Goal: Task Accomplishment & Management: Manage account settings

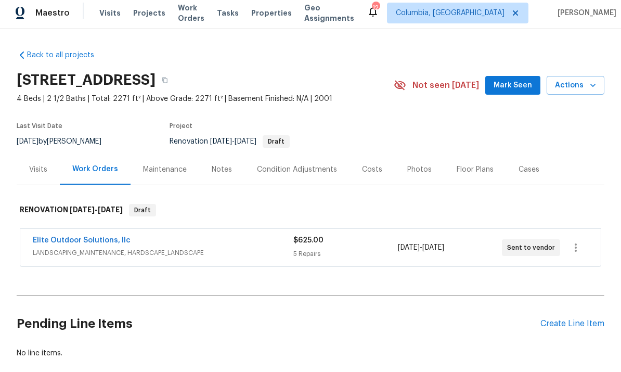
scroll to position [21, 0]
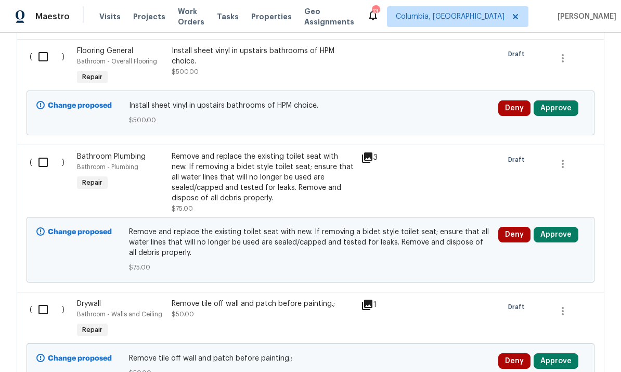
scroll to position [1073, 0]
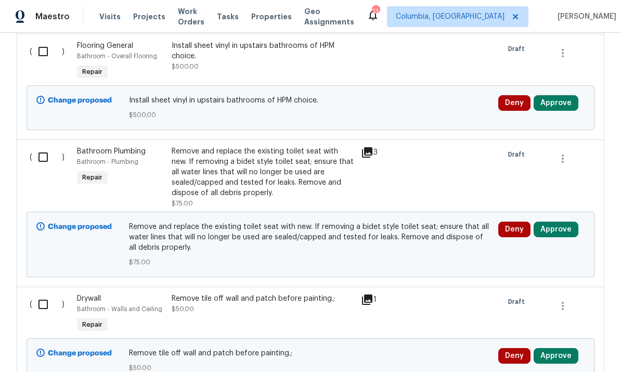
click at [42, 54] on input "checkbox" at bounding box center [47, 52] width 30 height 22
checkbox input "true"
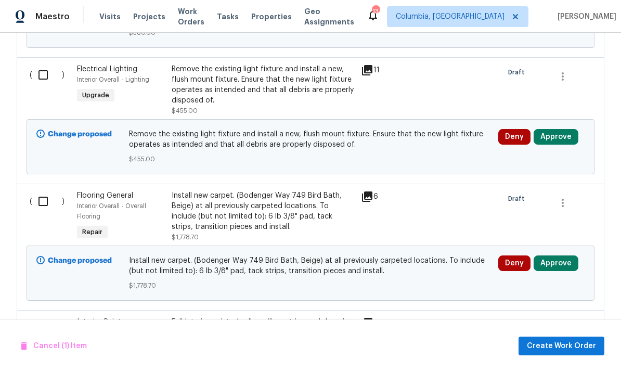
scroll to position [1559, 0]
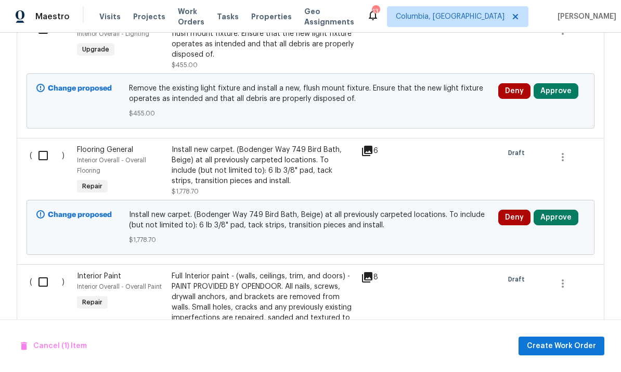
click at [46, 164] on input "checkbox" at bounding box center [47, 156] width 30 height 22
checkbox input "true"
click at [552, 336] on button "Create Work Order" at bounding box center [561, 345] width 86 height 19
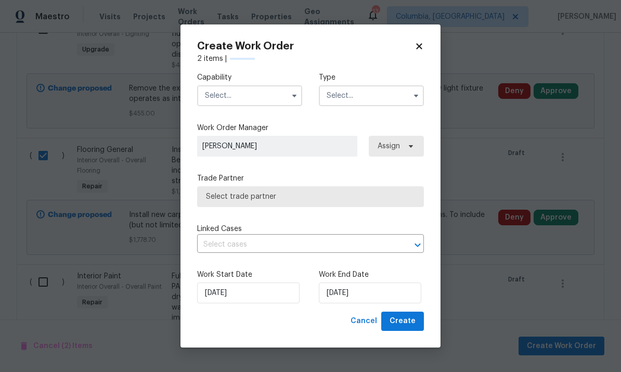
click at [248, 95] on input "text" at bounding box center [249, 95] width 105 height 21
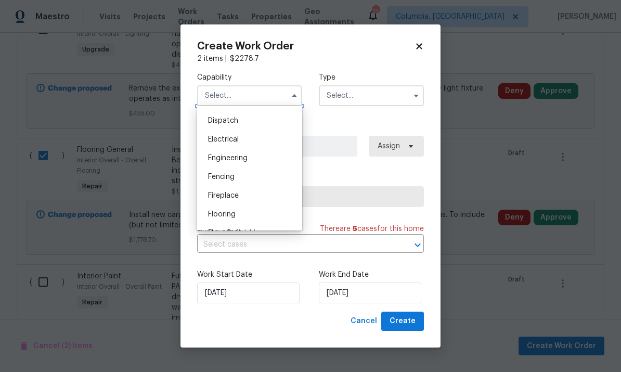
scroll to position [348, 0]
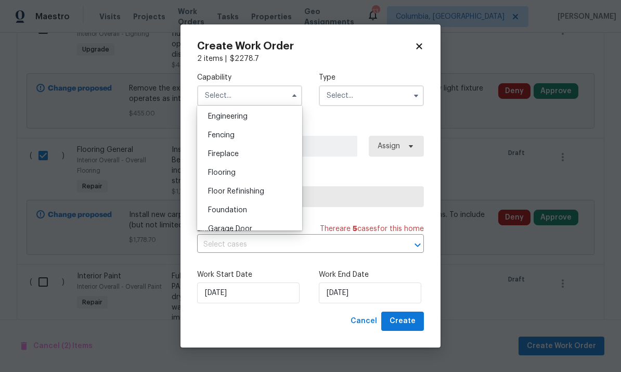
click at [257, 180] on div "Flooring" at bounding box center [250, 172] width 100 height 19
type input "Flooring"
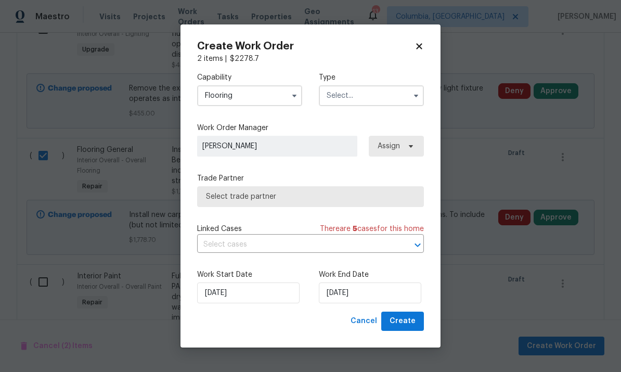
click at [379, 105] on input "text" at bounding box center [371, 95] width 105 height 21
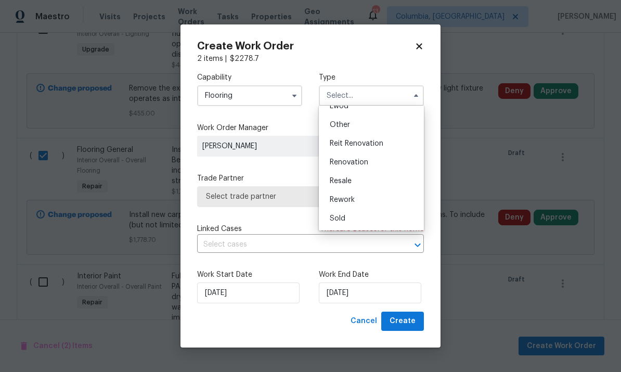
scroll to position [124, 0]
click at [377, 152] on div "Reit Renovation" at bounding box center [371, 143] width 100 height 19
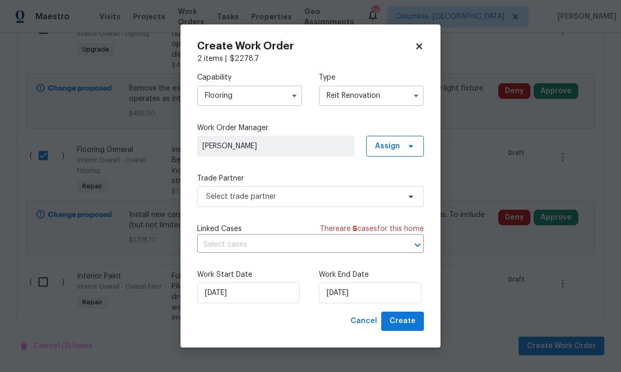
click at [369, 98] on input "Reit Renovation" at bounding box center [371, 95] width 105 height 21
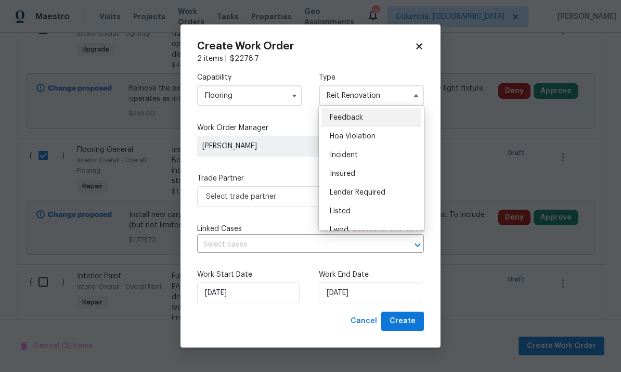
click at [386, 171] on div "Insured" at bounding box center [371, 173] width 100 height 19
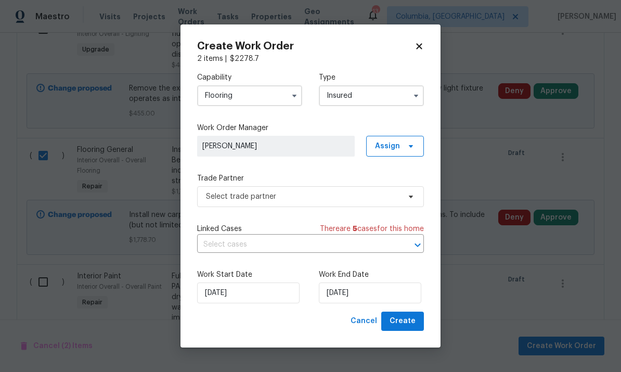
click at [373, 96] on input "Insured" at bounding box center [371, 95] width 105 height 21
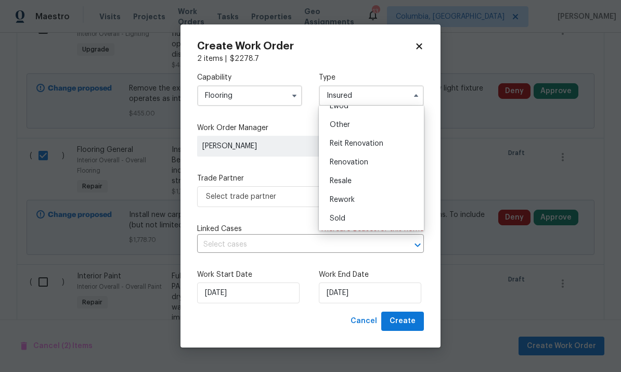
scroll to position [124, 0]
click at [373, 166] on div "Renovation" at bounding box center [371, 162] width 100 height 19
type input "Renovation"
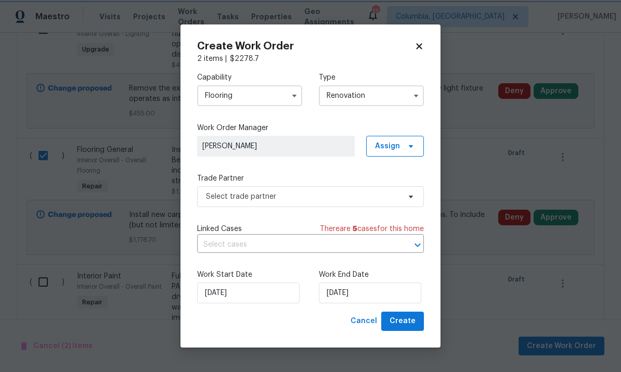
scroll to position [0, 0]
click at [281, 200] on span "Select trade partner" at bounding box center [303, 196] width 194 height 10
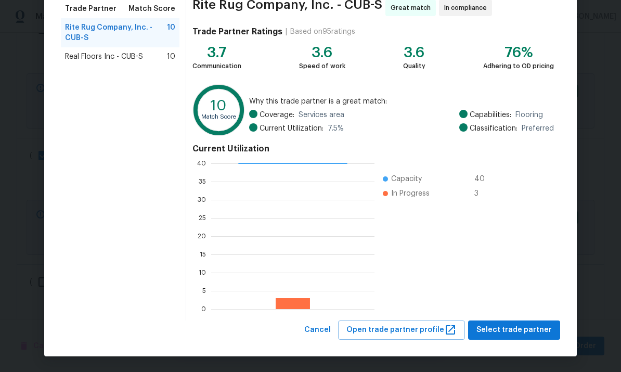
scroll to position [87, 0]
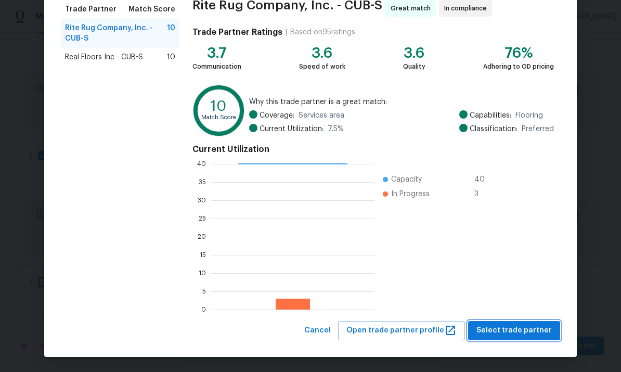
click at [492, 331] on span "Select trade partner" at bounding box center [513, 330] width 75 height 13
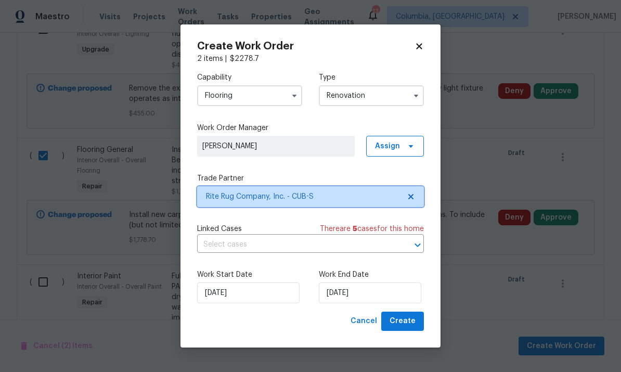
scroll to position [0, 0]
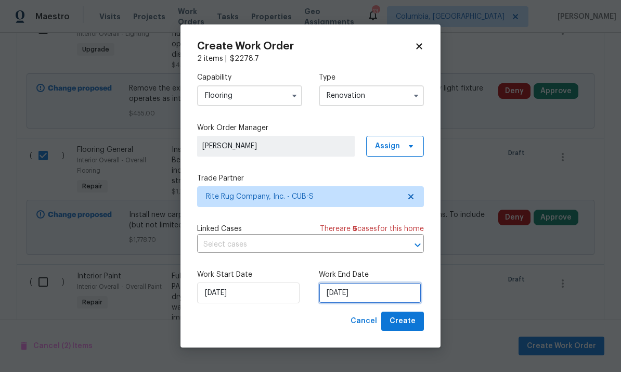
click at [372, 296] on input "[DATE]" at bounding box center [370, 292] width 102 height 21
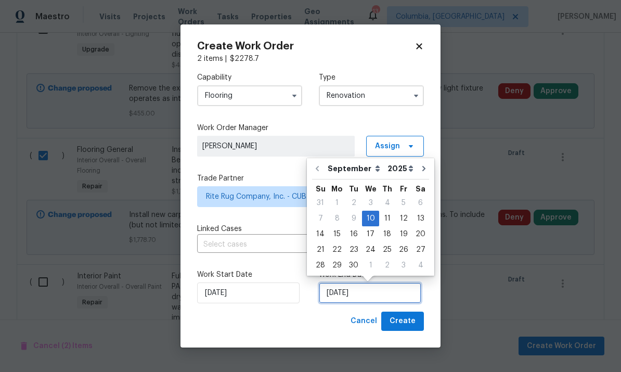
scroll to position [39, 0]
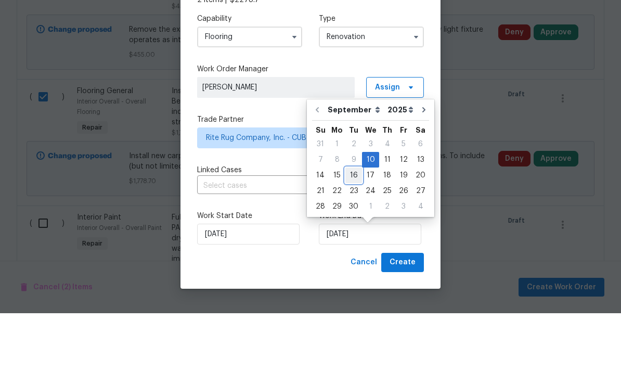
click at [356, 227] on div "16" at bounding box center [353, 234] width 17 height 15
type input "[DATE]"
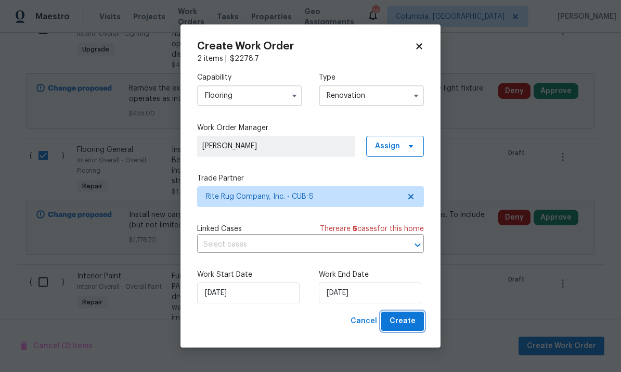
click at [401, 320] on span "Create" at bounding box center [402, 321] width 26 height 13
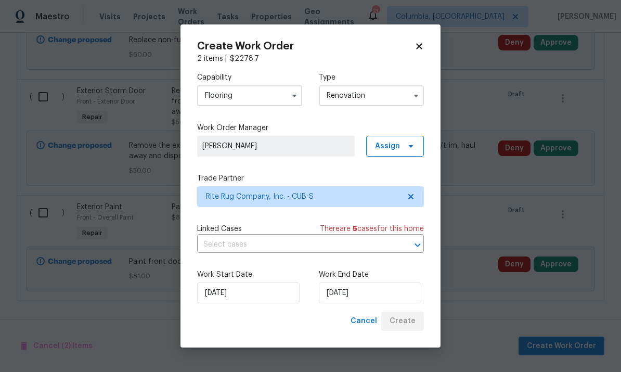
scroll to position [562, 0]
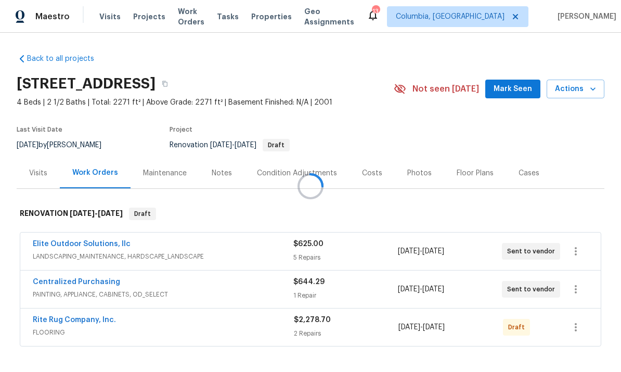
scroll to position [39, 0]
click at [582, 289] on div at bounding box center [310, 186] width 621 height 372
click at [570, 321] on icon "button" at bounding box center [575, 327] width 12 height 12
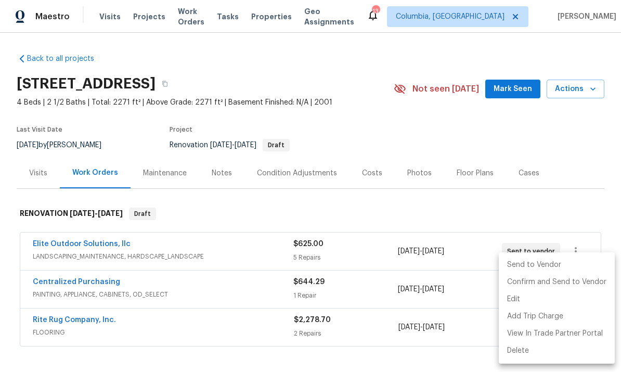
click at [520, 265] on li "Send to Vendor" at bounding box center [557, 264] width 116 height 17
click at [86, 280] on div at bounding box center [310, 186] width 621 height 372
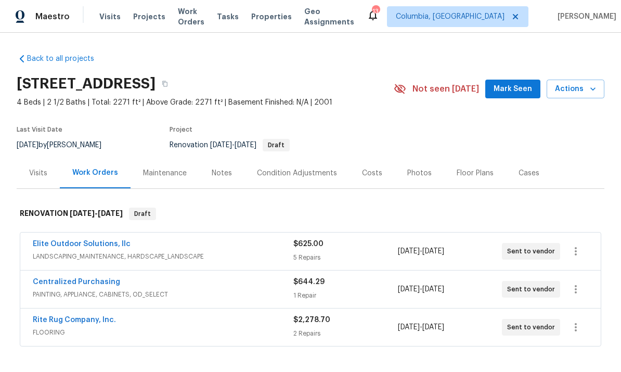
click at [98, 316] on link "Rite Rug Company, Inc." at bounding box center [74, 319] width 83 height 7
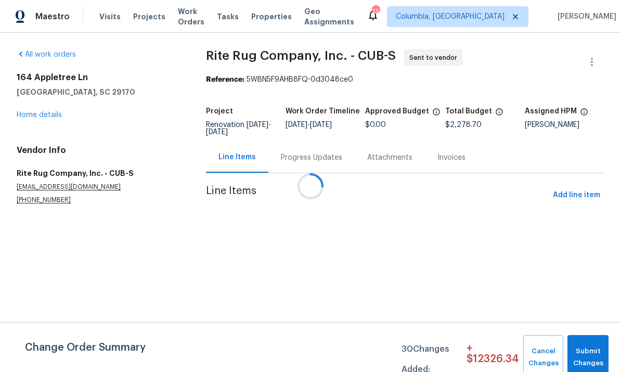
click at [292, 163] on div at bounding box center [310, 186] width 621 height 372
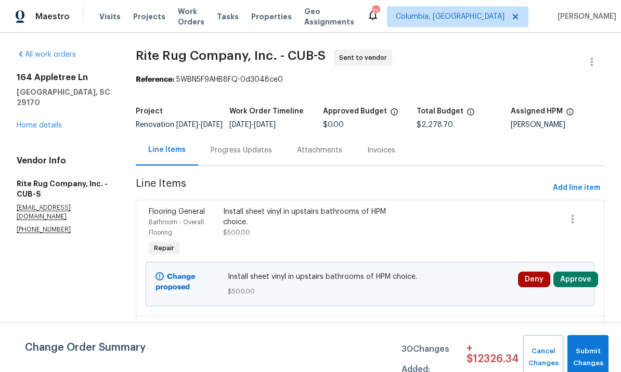
click at [234, 155] on div "Progress Updates" at bounding box center [241, 150] width 61 height 10
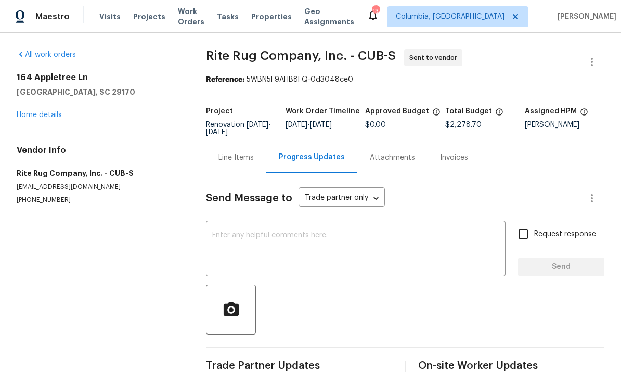
click at [337, 243] on textarea at bounding box center [355, 249] width 287 height 36
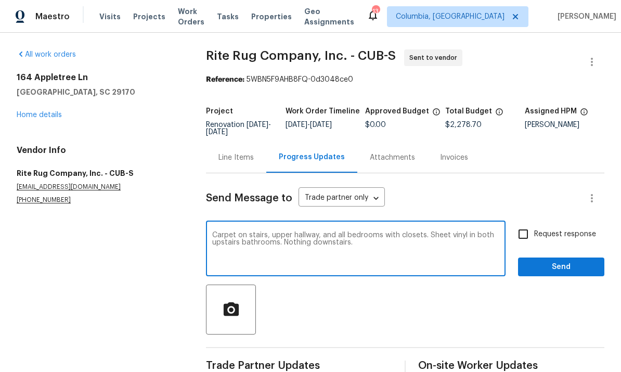
type textarea "Carpet on stairs, upper hallway, and all bedrooms with closets. Sheet vinyl in …"
click at [549, 269] on span "Send" at bounding box center [561, 267] width 70 height 13
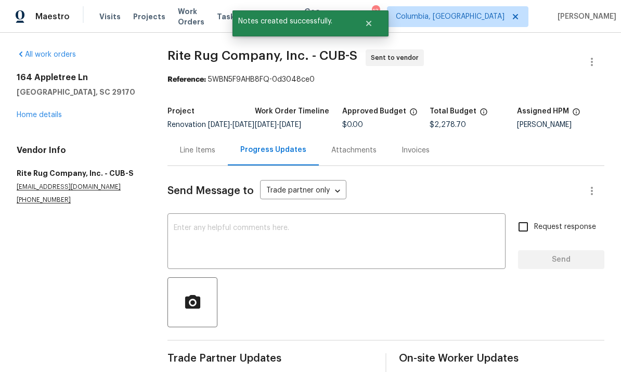
click at [35, 117] on link "Home details" at bounding box center [39, 114] width 45 height 7
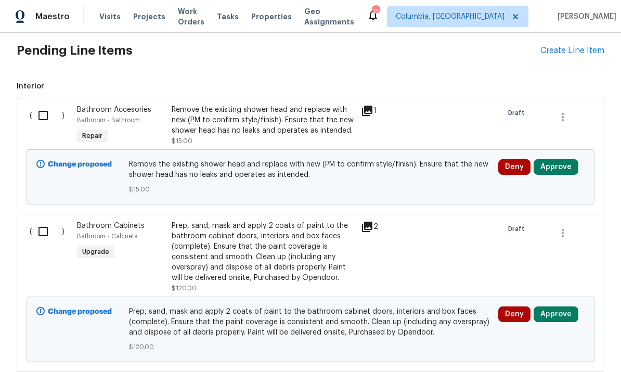
scroll to position [353, 0]
click at [41, 111] on input "checkbox" at bounding box center [47, 115] width 30 height 22
checkbox input "true"
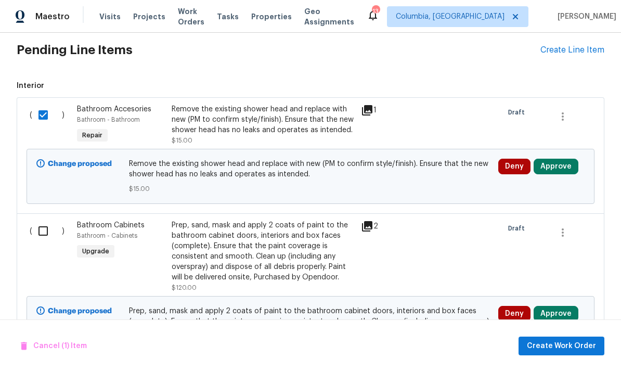
click at [42, 241] on input "checkbox" at bounding box center [47, 231] width 30 height 22
checkbox input "true"
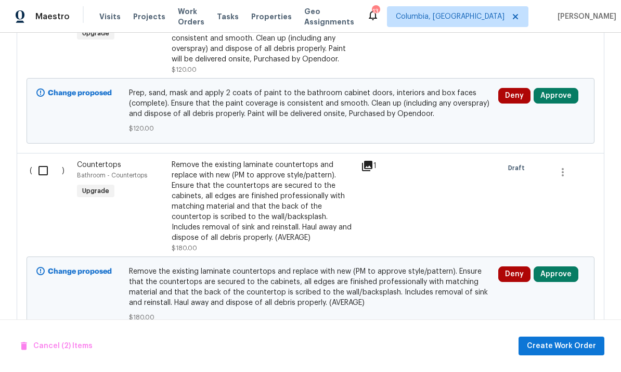
scroll to position [571, 0]
click at [47, 165] on input "checkbox" at bounding box center [47, 170] width 30 height 22
checkbox input "true"
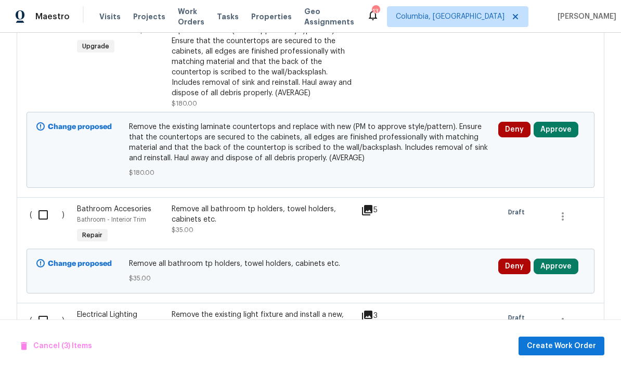
click at [42, 221] on input "checkbox" at bounding box center [47, 215] width 30 height 22
checkbox input "true"
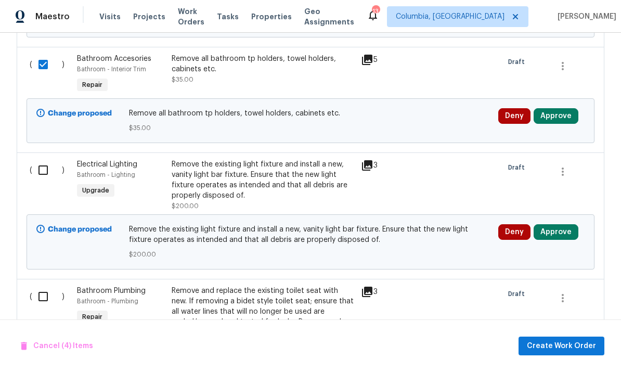
scroll to position [871, 0]
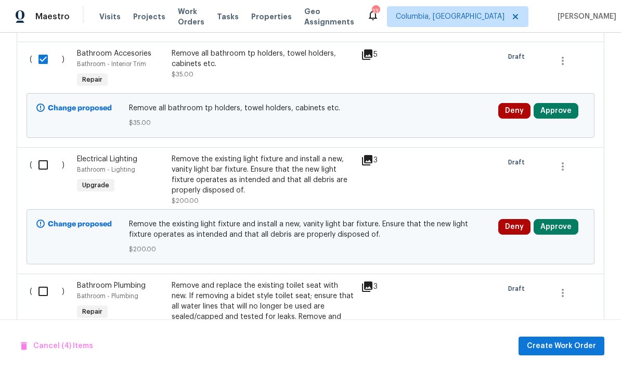
click at [40, 175] on input "checkbox" at bounding box center [47, 165] width 30 height 22
checkbox input "true"
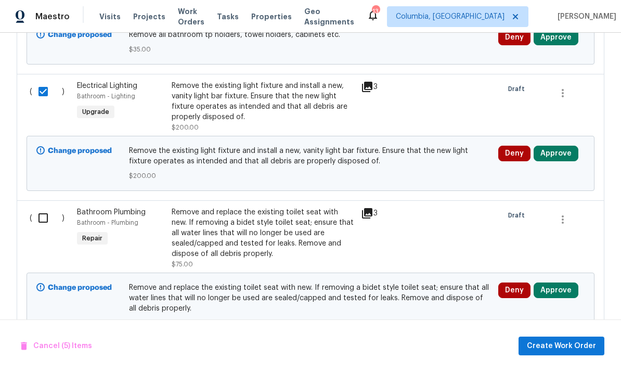
click at [44, 223] on input "checkbox" at bounding box center [47, 218] width 30 height 22
checkbox input "true"
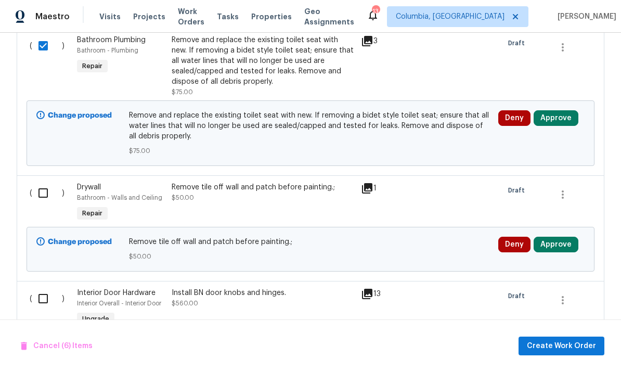
click at [39, 201] on input "checkbox" at bounding box center [47, 193] width 30 height 22
checkbox input "true"
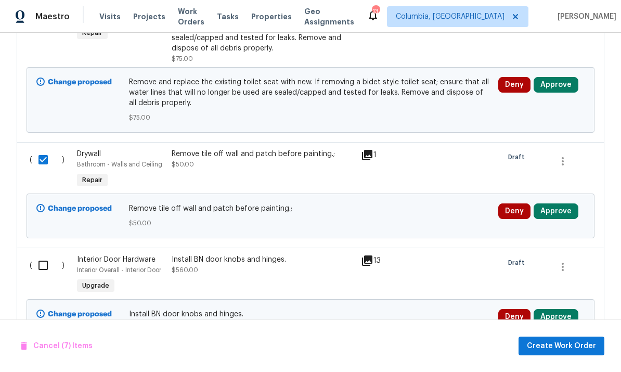
scroll to position [1201, 0]
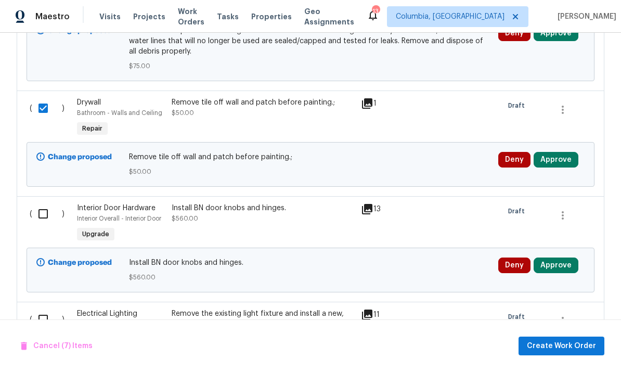
click at [45, 225] on input "checkbox" at bounding box center [47, 214] width 30 height 22
checkbox input "true"
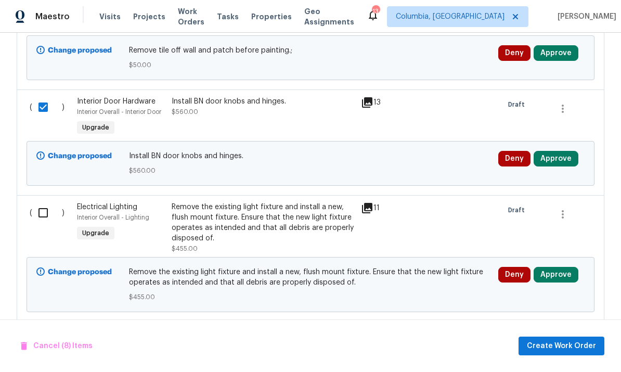
scroll to position [1307, 0]
click at [40, 220] on input "checkbox" at bounding box center [47, 213] width 30 height 22
checkbox input "true"
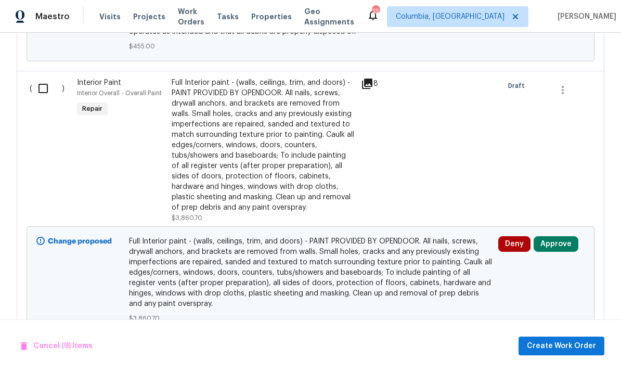
click at [42, 99] on input "checkbox" at bounding box center [47, 88] width 30 height 22
checkbox input "true"
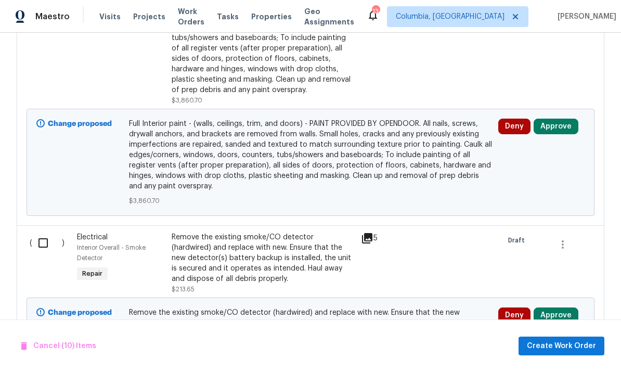
scroll to position [1691, 0]
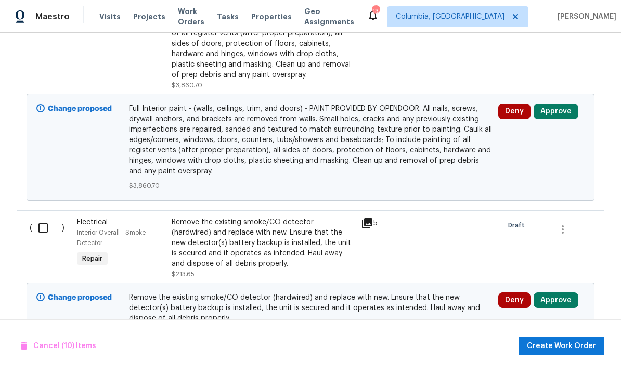
click at [41, 239] on input "checkbox" at bounding box center [47, 228] width 30 height 22
checkbox input "true"
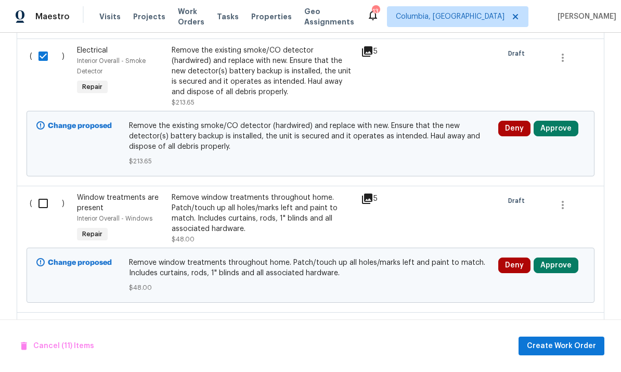
click at [40, 214] on input "checkbox" at bounding box center [47, 203] width 30 height 22
checkbox input "true"
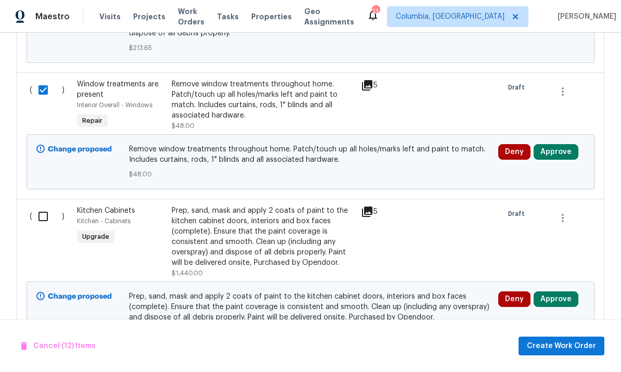
scroll to position [1983, 0]
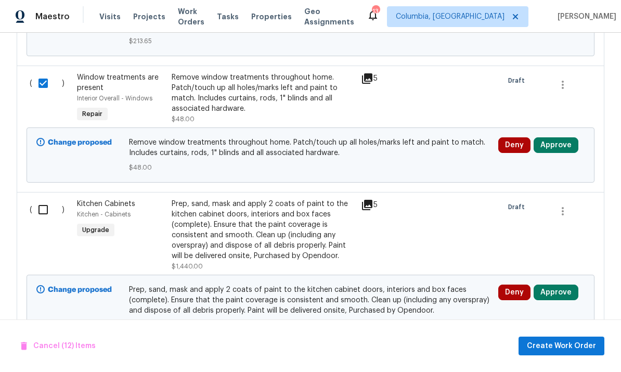
click at [41, 220] on input "checkbox" at bounding box center [47, 210] width 30 height 22
checkbox input "true"
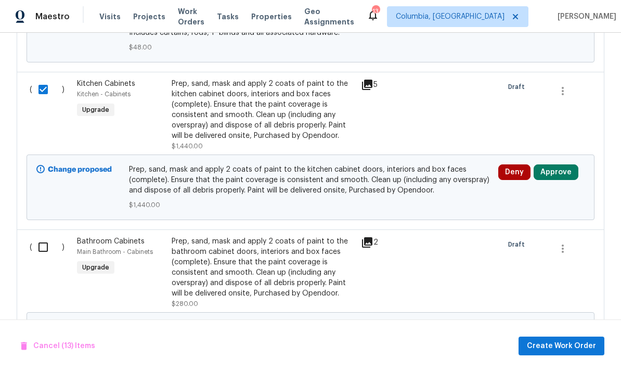
scroll to position [2117, 0]
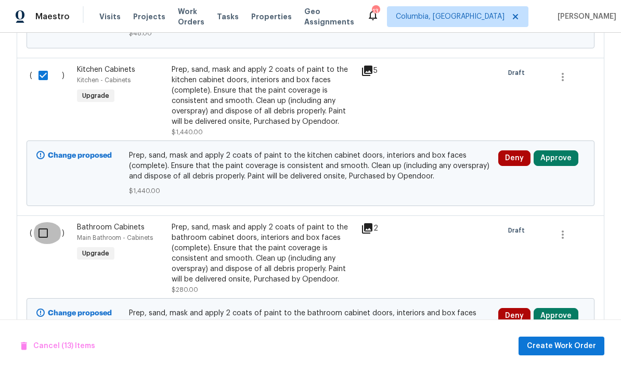
click at [46, 237] on input "checkbox" at bounding box center [47, 233] width 30 height 22
checkbox input "true"
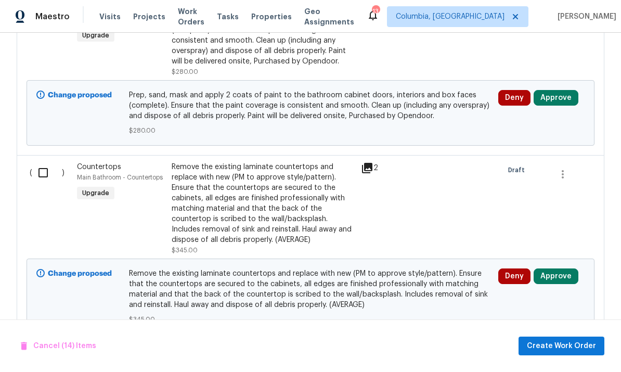
scroll to position [2335, 0]
click at [47, 175] on input "checkbox" at bounding box center [47, 172] width 30 height 22
checkbox input "true"
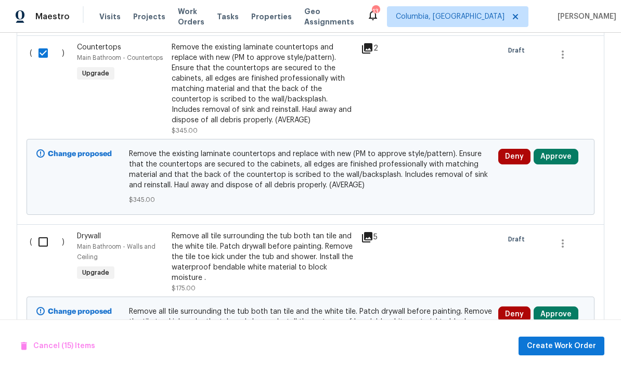
scroll to position [2455, 0]
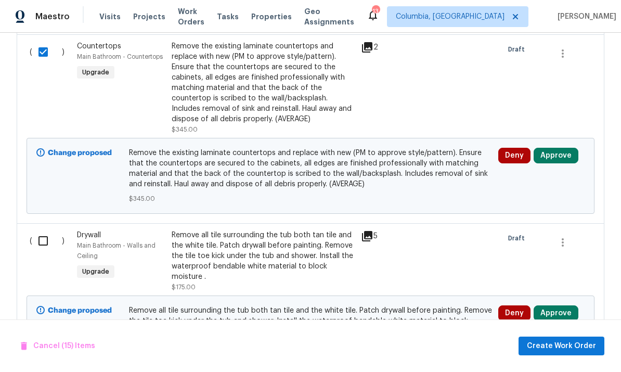
click at [42, 250] on input "checkbox" at bounding box center [47, 241] width 30 height 22
checkbox input "true"
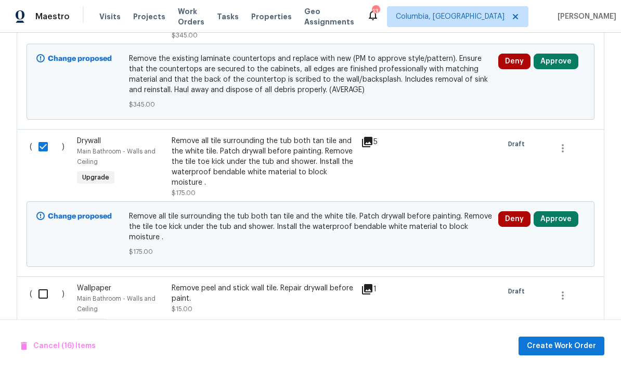
scroll to position [2572, 0]
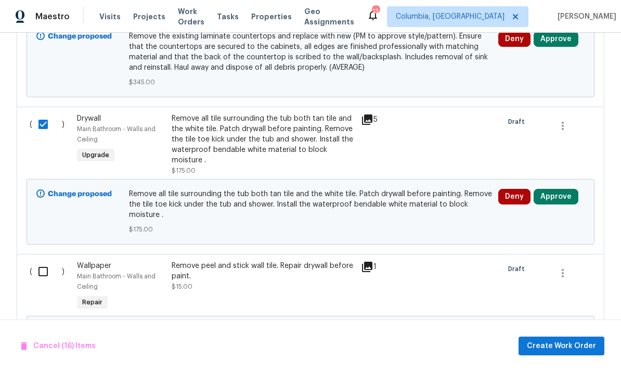
click at [44, 281] on input "checkbox" at bounding box center [47, 272] width 30 height 22
checkbox input "true"
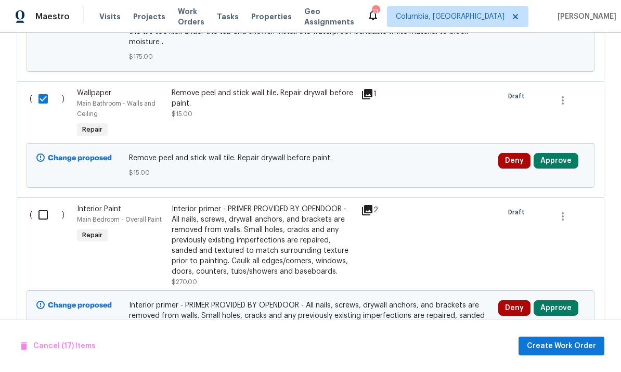
scroll to position [2746, 0]
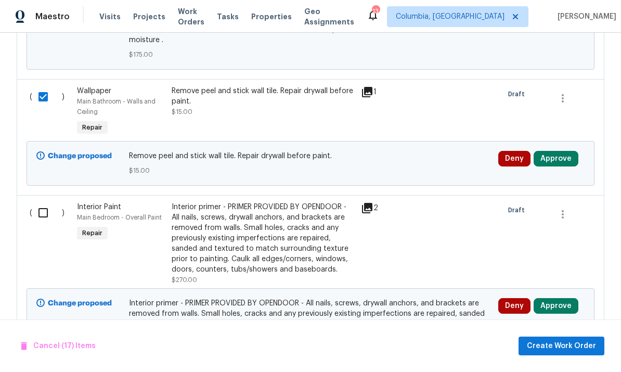
click at [42, 224] on input "checkbox" at bounding box center [47, 213] width 30 height 22
checkbox input "true"
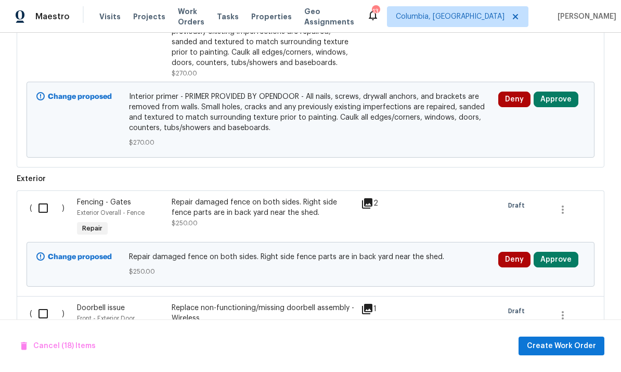
scroll to position [2974, 0]
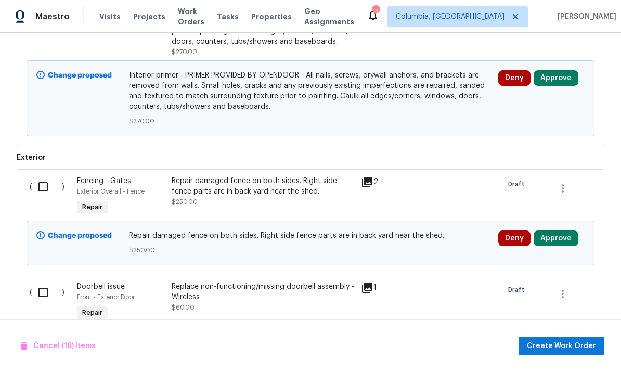
click at [47, 196] on input "checkbox" at bounding box center [47, 187] width 30 height 22
checkbox input "true"
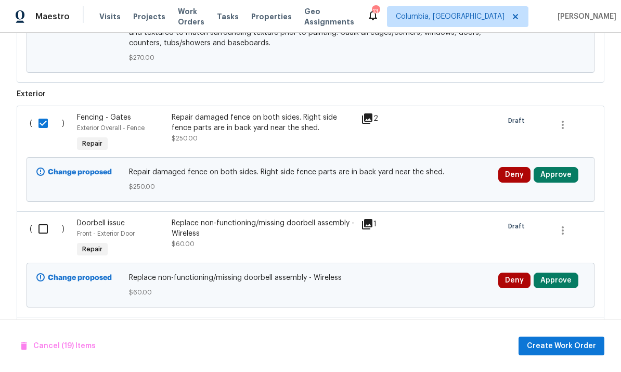
click at [47, 240] on input "checkbox" at bounding box center [47, 229] width 30 height 22
checkbox input "true"
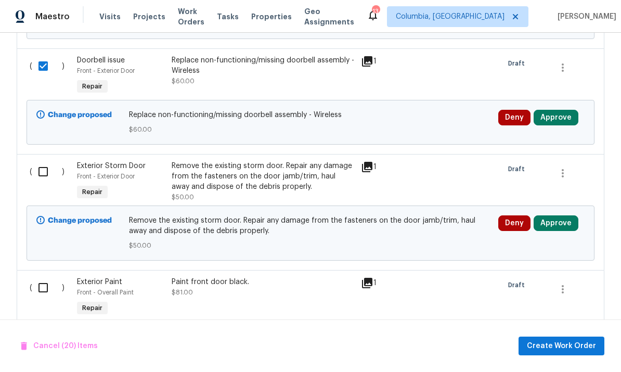
click at [38, 183] on input "checkbox" at bounding box center [47, 172] width 30 height 22
checkbox input "true"
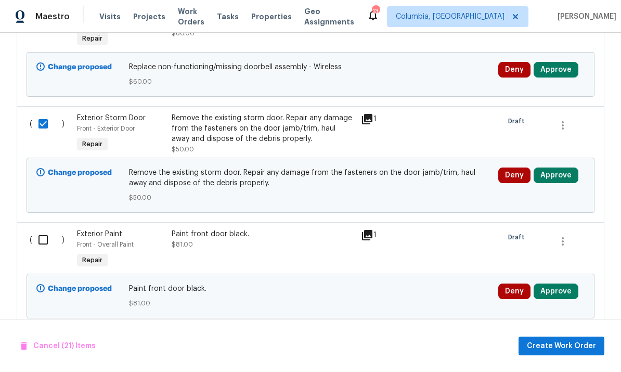
scroll to position [3248, 0]
click at [43, 251] on input "checkbox" at bounding box center [47, 240] width 30 height 22
checkbox input "true"
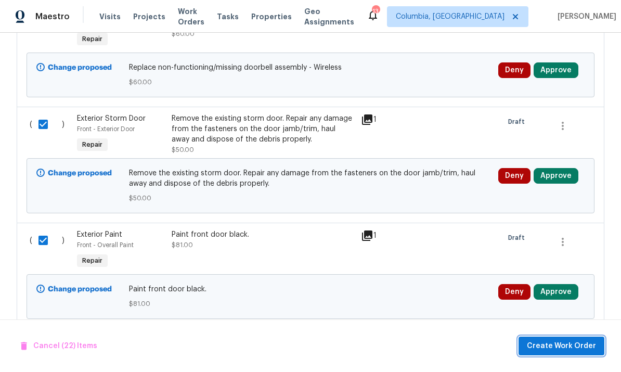
click at [557, 347] on span "Create Work Order" at bounding box center [561, 346] width 69 height 13
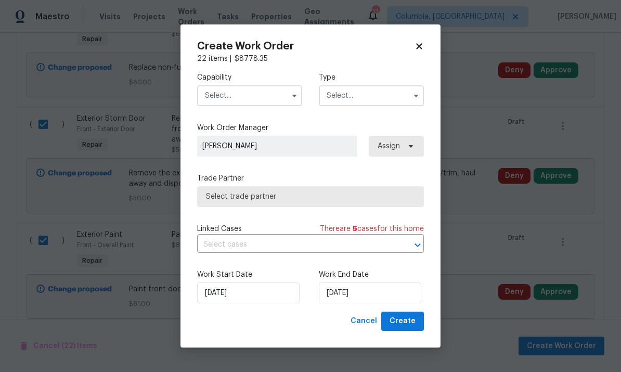
click at [249, 103] on input "text" at bounding box center [249, 95] width 105 height 21
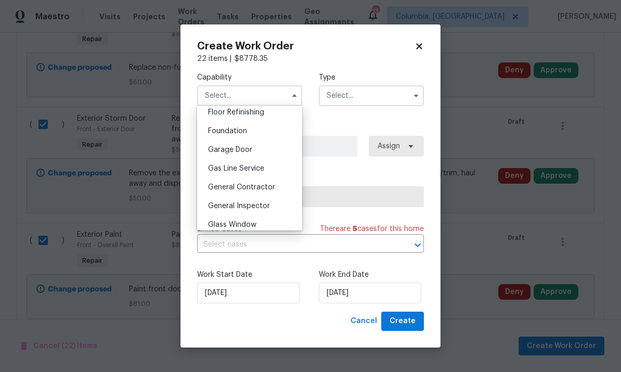
scroll to position [448, 0]
click at [265, 172] on div "General Contractor" at bounding box center [250, 167] width 100 height 19
type input "General Contractor"
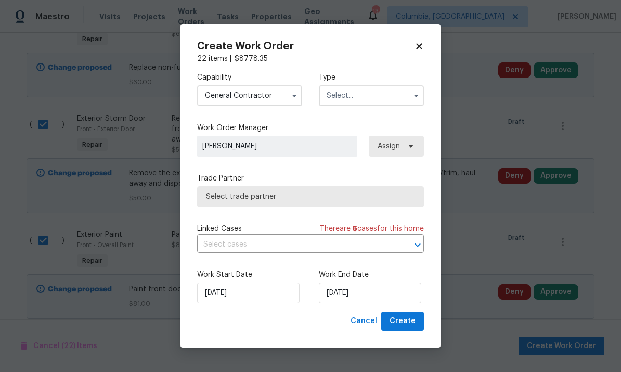
click at [372, 98] on input "text" at bounding box center [371, 95] width 105 height 21
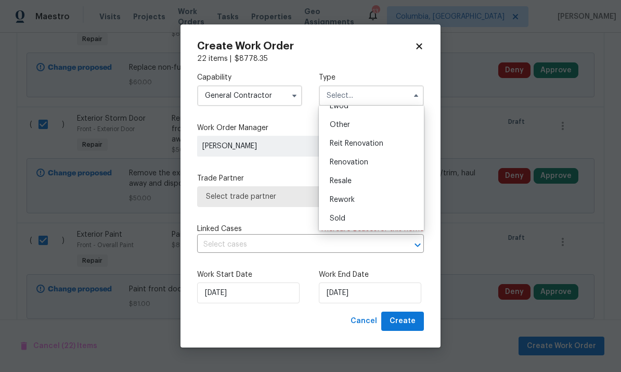
scroll to position [124, 0]
click at [372, 166] on div "Renovation" at bounding box center [371, 162] width 100 height 19
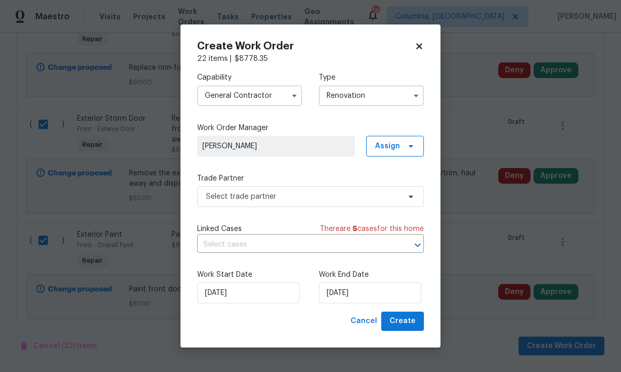
type input "Renovation"
click at [319, 198] on span "Select trade partner" at bounding box center [303, 196] width 194 height 10
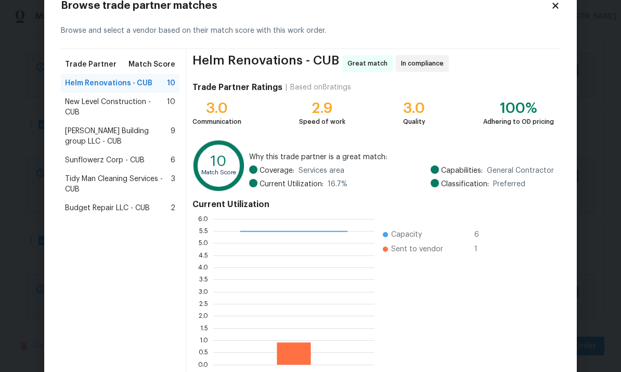
scroll to position [60, 0]
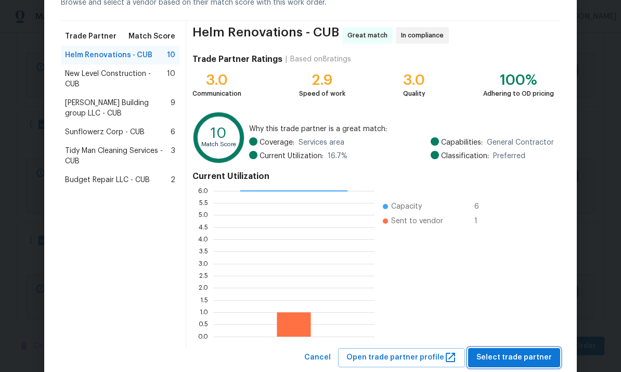
click at [513, 359] on span "Select trade partner" at bounding box center [513, 357] width 75 height 13
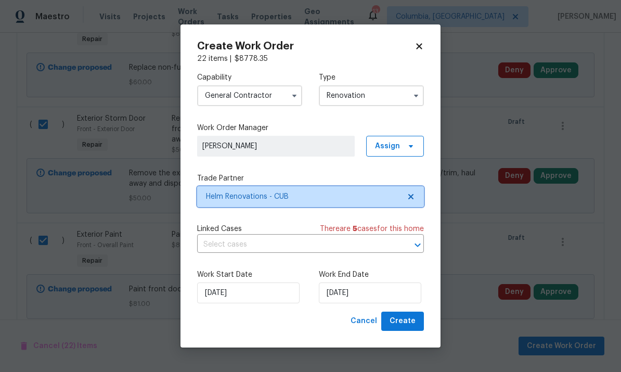
scroll to position [0, 0]
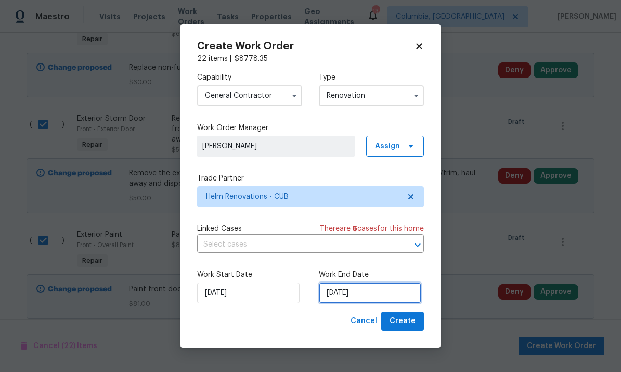
click at [378, 296] on input "[DATE]" at bounding box center [370, 292] width 102 height 21
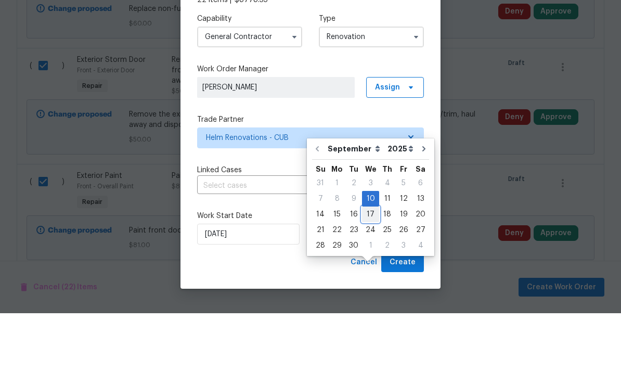
click at [363, 266] on div "17" at bounding box center [370, 273] width 17 height 15
type input "[DATE]"
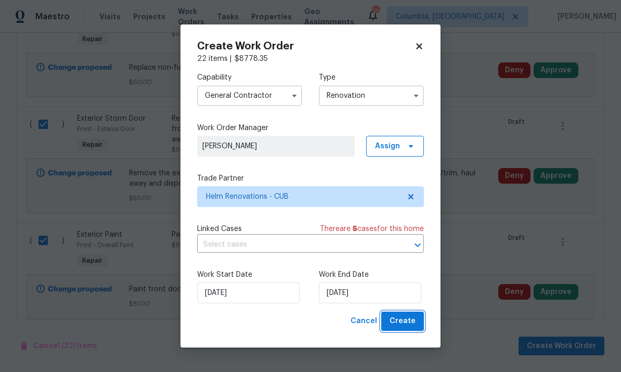
click at [412, 330] on button "Create" at bounding box center [402, 320] width 43 height 19
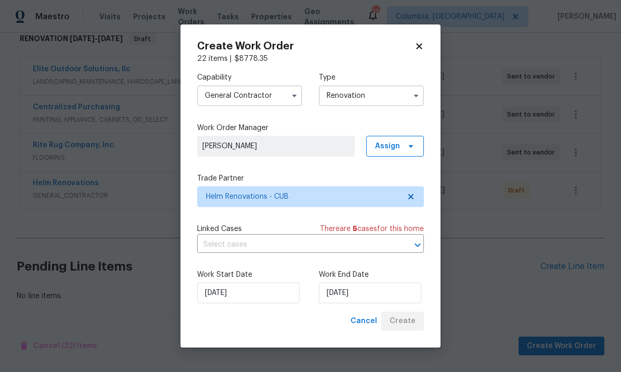
scroll to position [135, 0]
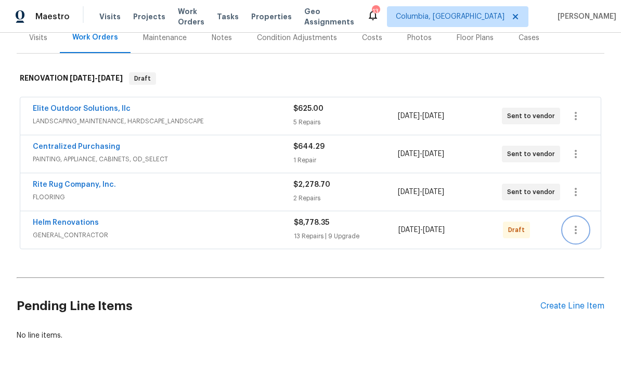
click at [575, 224] on icon "button" at bounding box center [575, 230] width 12 height 12
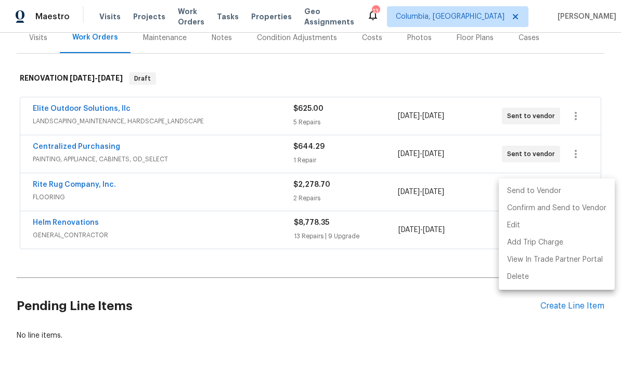
click at [531, 191] on li "Send to Vendor" at bounding box center [557, 191] width 116 height 17
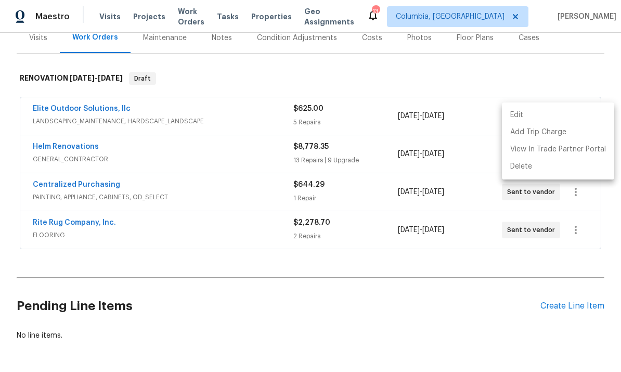
click at [227, 259] on div at bounding box center [310, 186] width 621 height 372
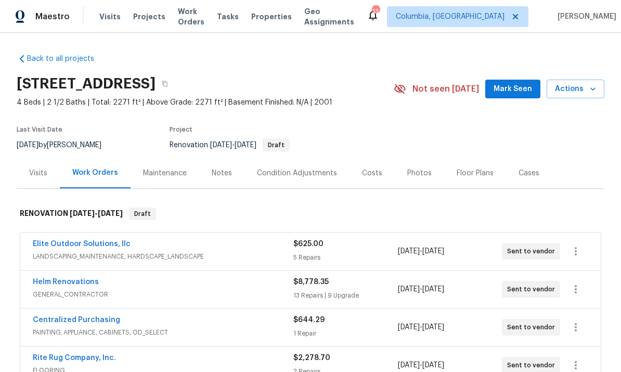
click at [223, 180] on div "Notes" at bounding box center [221, 173] width 45 height 31
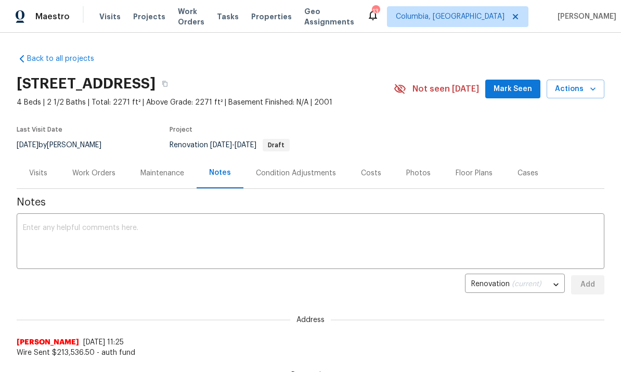
click at [116, 241] on textarea at bounding box center [310, 242] width 575 height 36
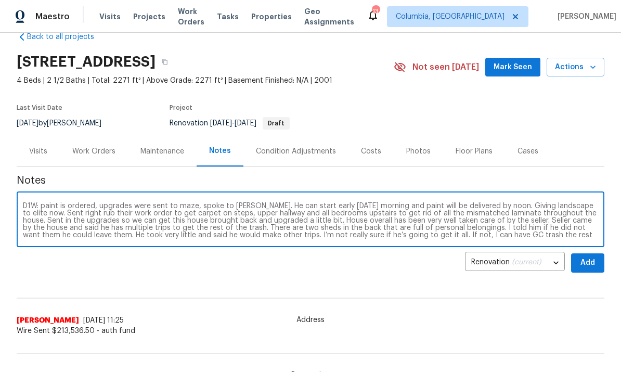
scroll to position [34, 0]
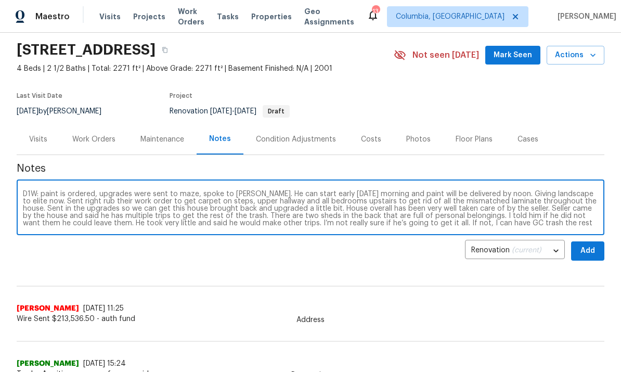
type textarea "D1W: paint is ordered, upgrades were sent to maze, spoke to Hector. He can star…"
click at [583, 249] on span "Add" at bounding box center [587, 250] width 17 height 13
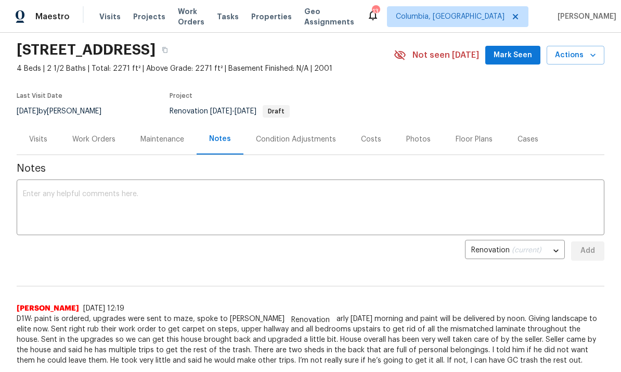
click at [94, 133] on div "Work Orders" at bounding box center [94, 139] width 68 height 31
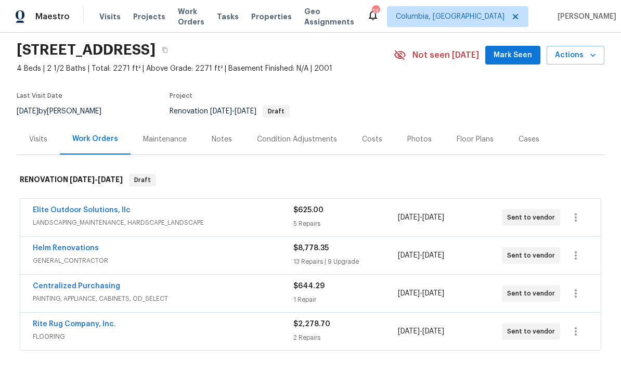
click at [70, 250] on link "Helm Renovations" at bounding box center [66, 247] width 66 height 7
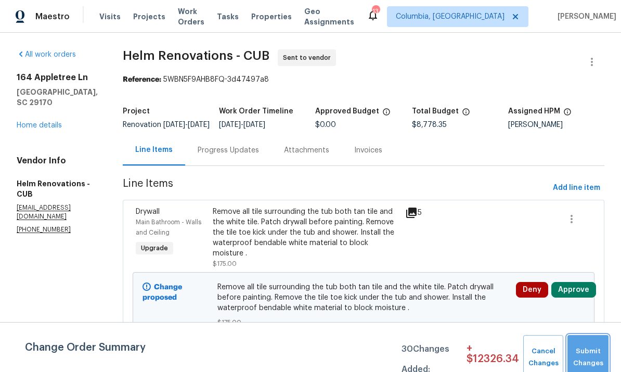
click at [589, 355] on span "Submit Changes" at bounding box center [587, 357] width 31 height 24
click at [241, 165] on div "Progress Updates" at bounding box center [228, 150] width 86 height 31
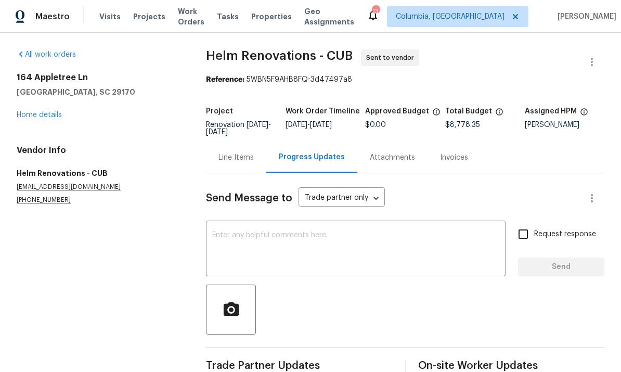
click at [274, 244] on textarea at bounding box center [355, 249] width 287 height 36
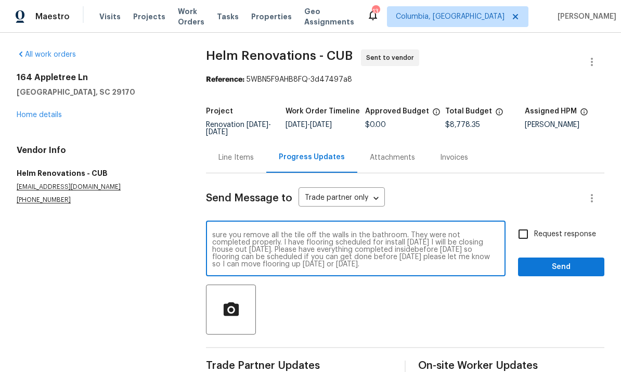
scroll to position [22, 0]
type textarea "[PERSON_NAME], I ordered paint and will be here [DATE]. You can get here to sta…"
click at [550, 263] on span "Send" at bounding box center [561, 267] width 70 height 13
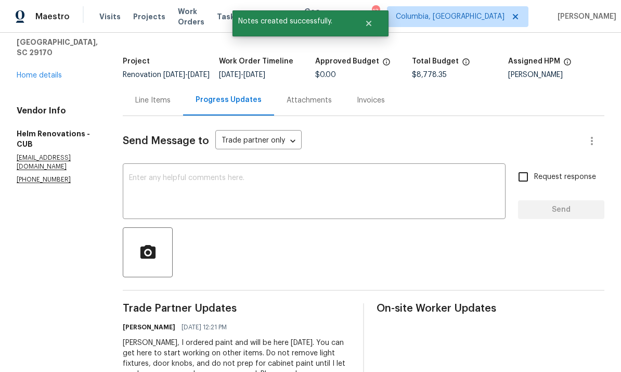
scroll to position [28, 0]
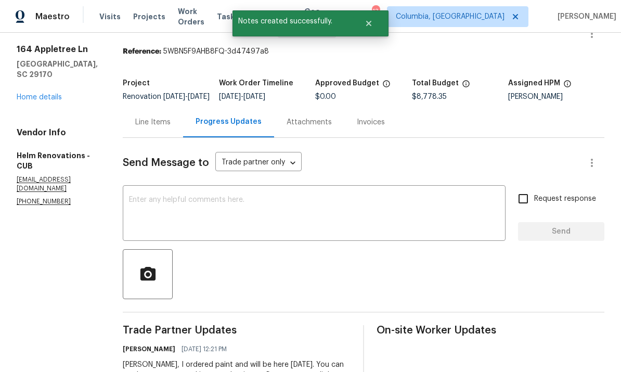
click at [36, 94] on link "Home details" at bounding box center [39, 97] width 45 height 7
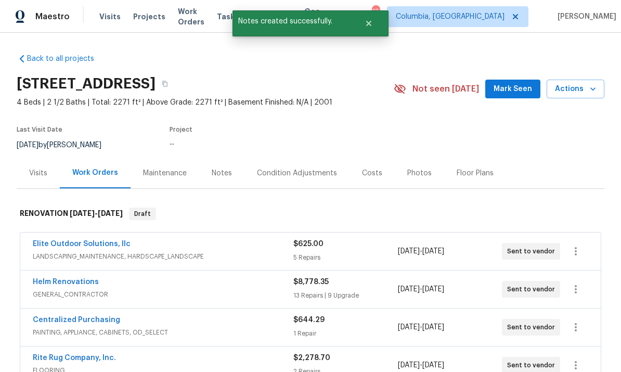
click at [72, 282] on link "Helm Renovations" at bounding box center [66, 281] width 66 height 7
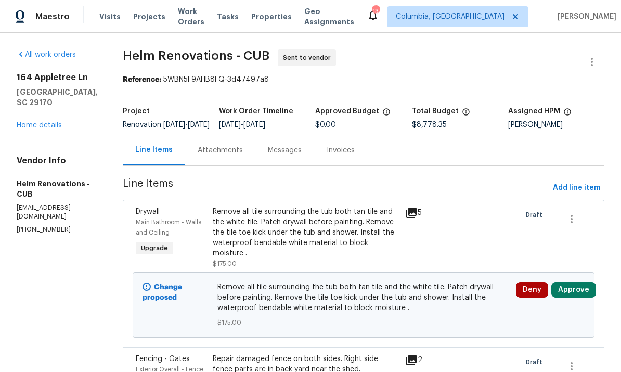
click at [45, 109] on div "164 Appletree Ln West Columbia, SC 29170 Home details" at bounding box center [57, 101] width 81 height 58
click at [46, 122] on link "Home details" at bounding box center [39, 125] width 45 height 7
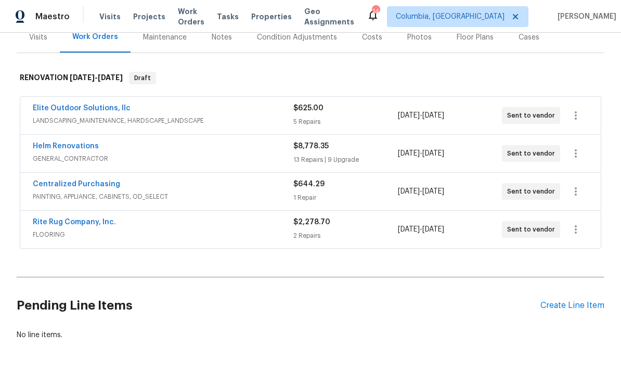
scroll to position [135, 0]
click at [76, 146] on link "Helm Renovations" at bounding box center [66, 146] width 66 height 7
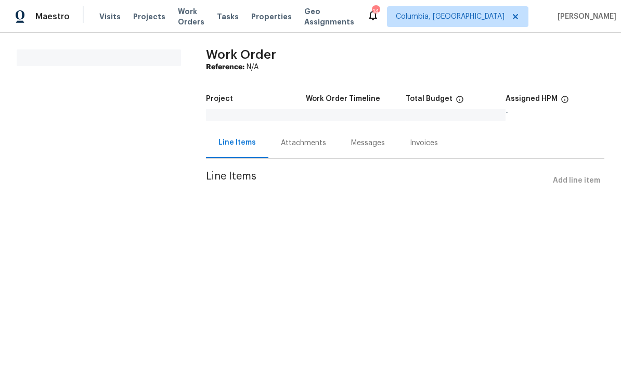
click at [294, 144] on div "Attachments" at bounding box center [303, 143] width 45 height 10
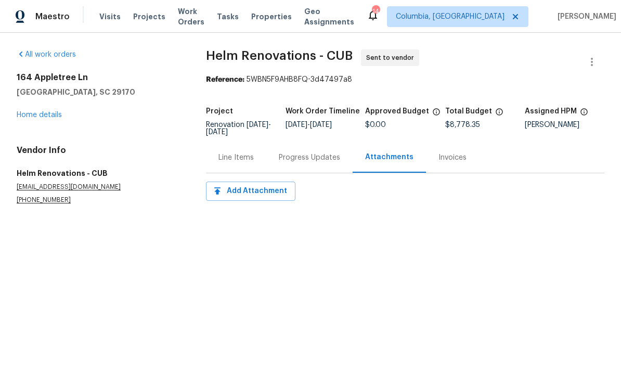
click at [232, 161] on div "Line Items" at bounding box center [235, 157] width 35 height 10
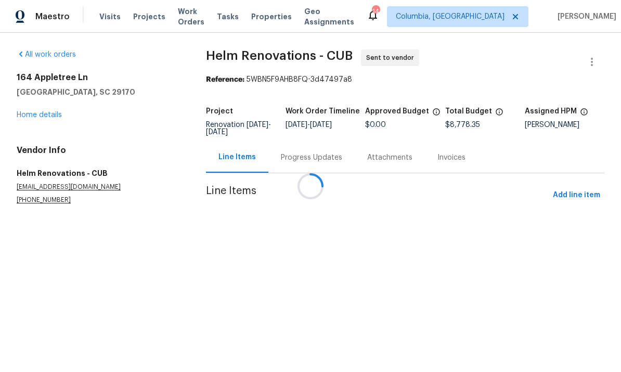
click at [303, 164] on div at bounding box center [310, 186] width 621 height 372
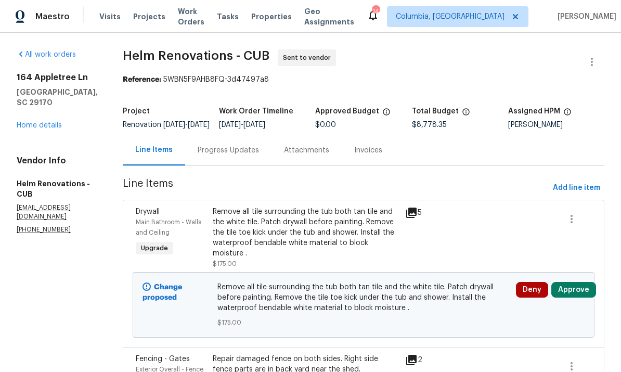
click at [241, 155] on div "Progress Updates" at bounding box center [228, 150] width 61 height 10
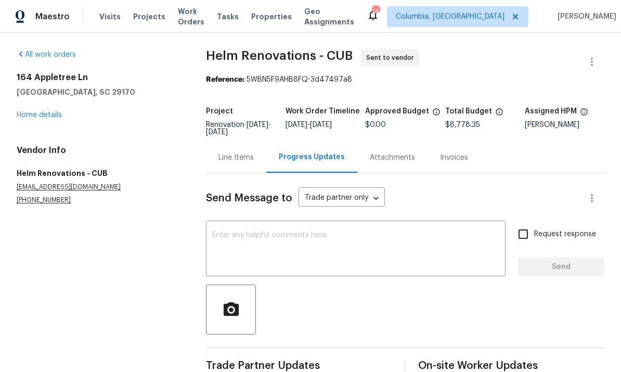
click at [334, 250] on textarea at bounding box center [355, 249] width 287 height 36
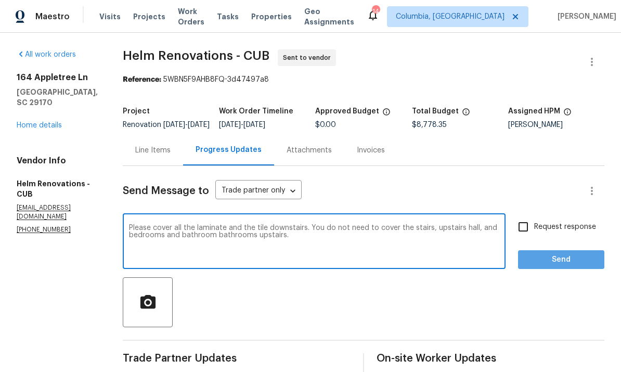
type textarea "Please cover all the laminate and the tile downstairs. You do not need to cover…"
click at [540, 266] on span "Send" at bounding box center [561, 259] width 70 height 13
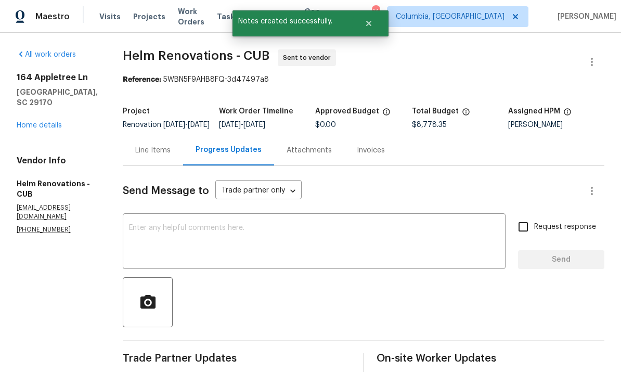
click at [171, 164] on div "Line Items" at bounding box center [153, 150] width 60 height 31
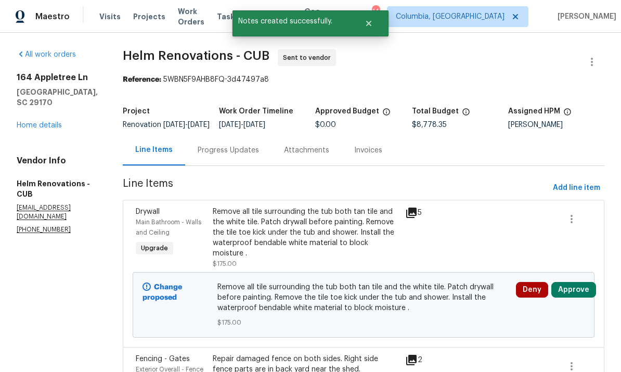
click at [42, 122] on link "Home details" at bounding box center [39, 125] width 45 height 7
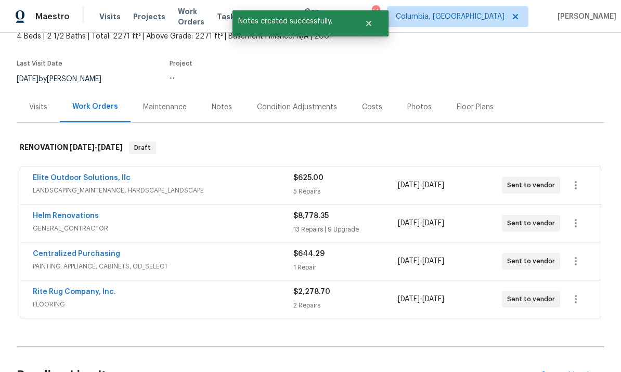
scroll to position [105, 0]
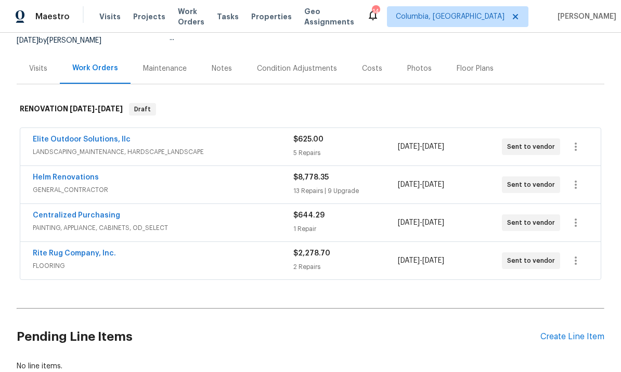
click at [94, 256] on link "Rite Rug Company, Inc." at bounding box center [74, 253] width 83 height 7
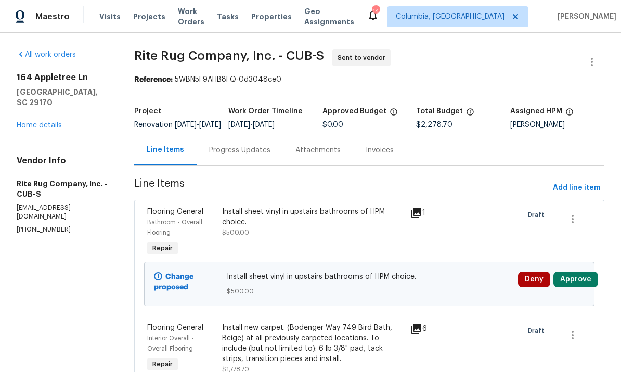
click at [243, 155] on div "Progress Updates" at bounding box center [239, 150] width 61 height 10
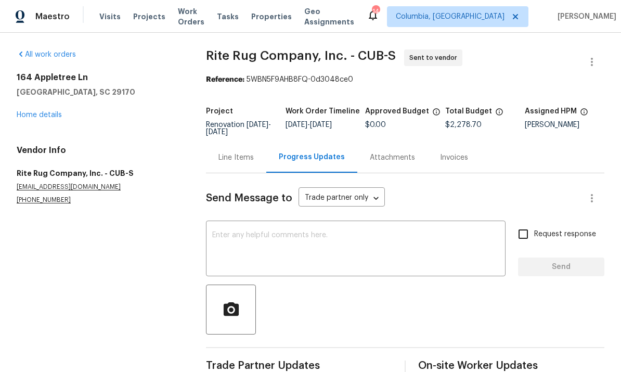
click at [332, 255] on textarea at bounding box center [355, 249] width 287 height 36
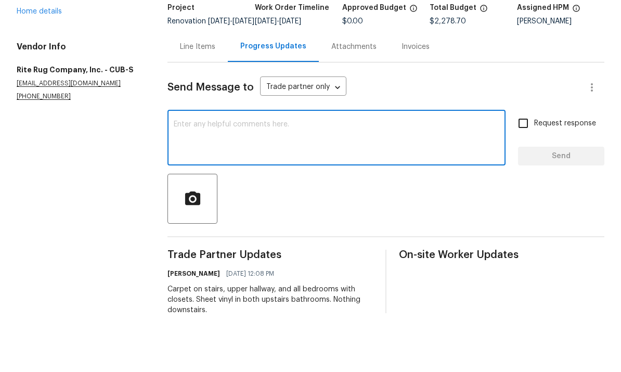
scroll to position [39, 0]
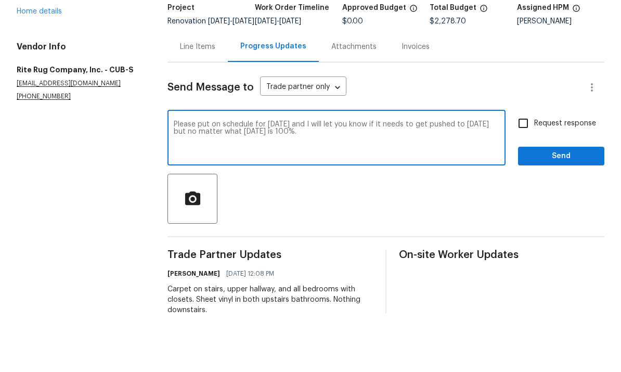
type textarea "Please put on schedule for [DATE] and I will let you know if it needs to get pu…"
click at [563, 209] on span "Send" at bounding box center [561, 215] width 70 height 13
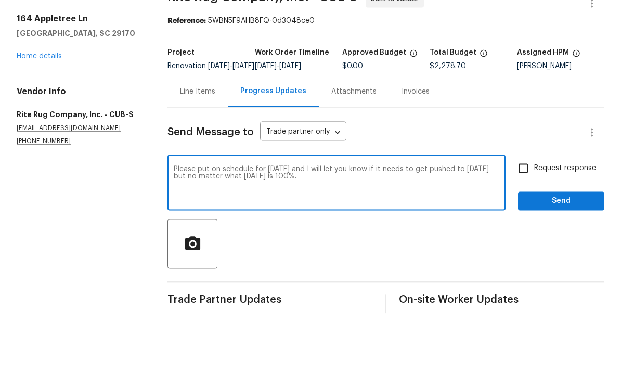
scroll to position [24, 0]
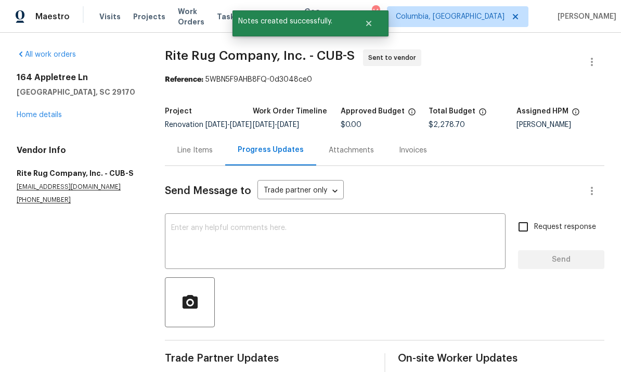
click at [37, 111] on link "Home details" at bounding box center [39, 114] width 45 height 7
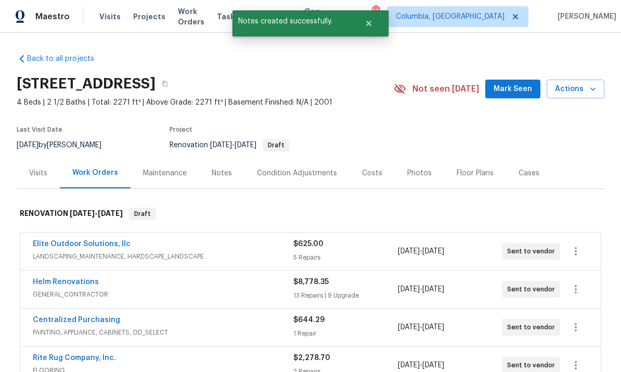
click at [107, 242] on link "Elite Outdoor Solutions, llc" at bounding box center [82, 243] width 98 height 7
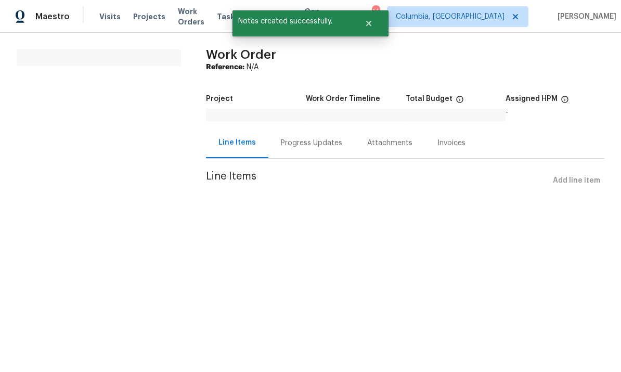
click at [289, 145] on div "Progress Updates" at bounding box center [311, 142] width 86 height 31
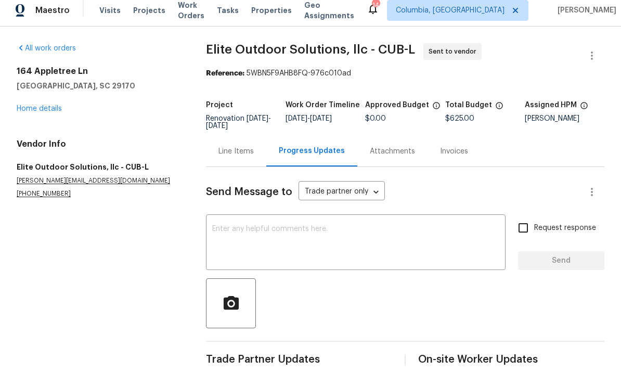
scroll to position [22, 0]
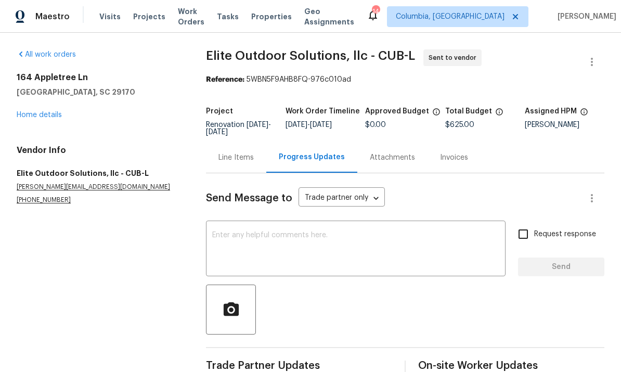
click at [322, 231] on textarea at bounding box center [355, 249] width 287 height 36
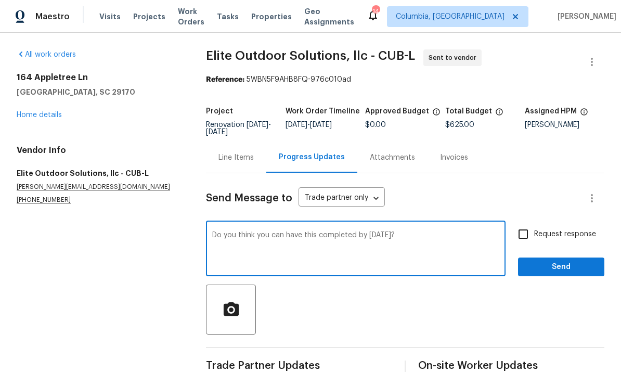
type textarea "Do you think you can have this completed by [DATE]?"
click at [551, 261] on span "Send" at bounding box center [561, 267] width 70 height 13
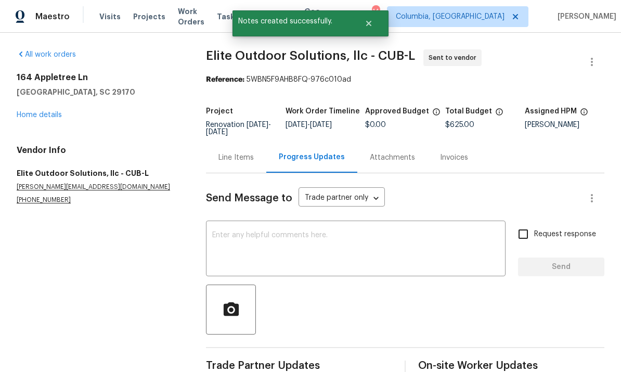
click at [33, 111] on link "Home details" at bounding box center [39, 114] width 45 height 7
